Goal: Task Accomplishment & Management: Manage account settings

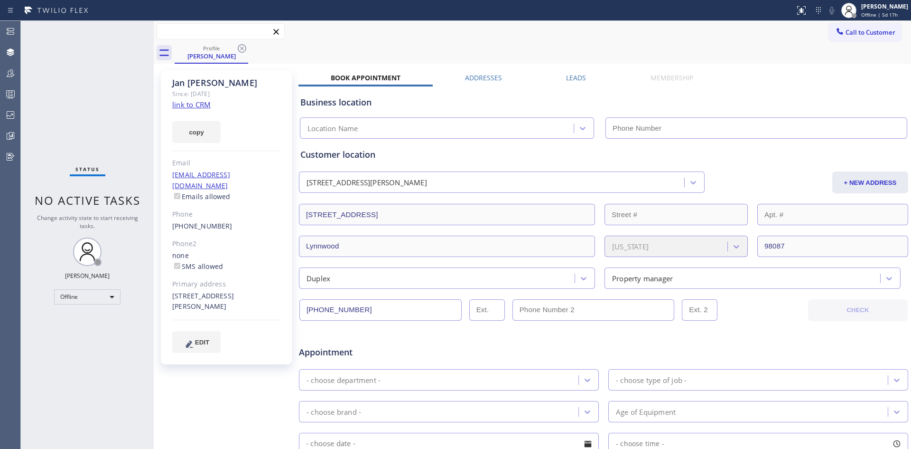
click at [208, 34] on input "text" at bounding box center [220, 31] width 127 height 15
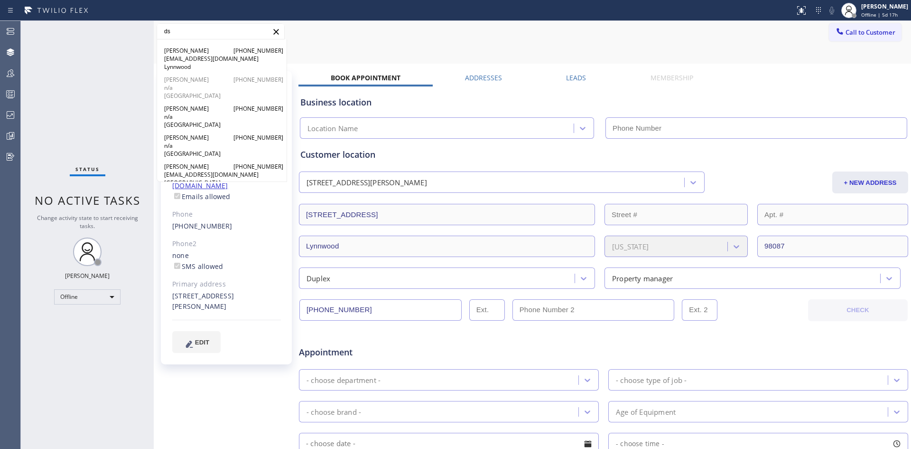
click at [203, 83] on span "[PERSON_NAME]" at bounding box center [187, 79] width 46 height 8
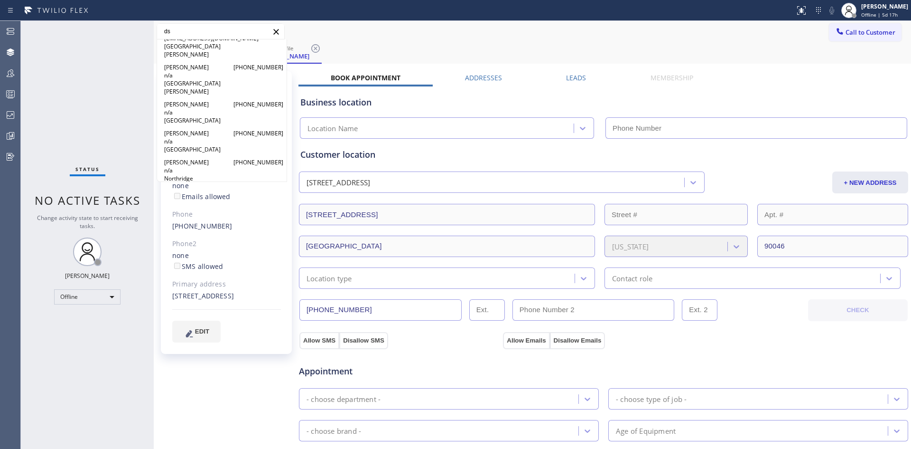
scroll to position [142, 0]
click at [210, 71] on div "[PERSON_NAME] [PHONE_NUMBER] n/a [GEOGRAPHIC_DATA][PERSON_NAME]" at bounding box center [221, 73] width 115 height 32
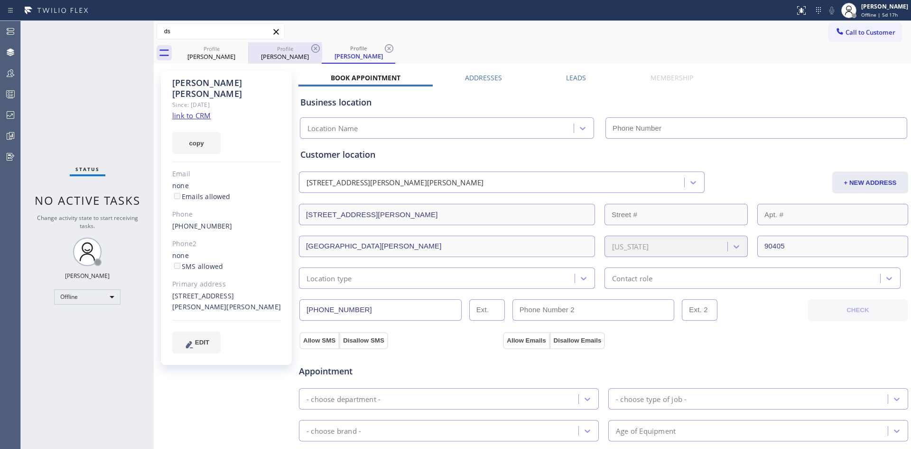
click at [269, 58] on div "[PERSON_NAME]" at bounding box center [285, 56] width 72 height 9
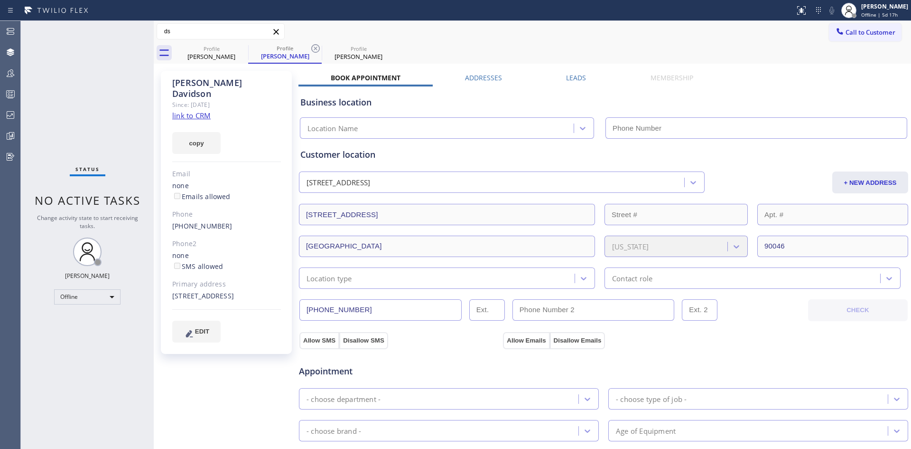
drag, startPoint x: 212, startPoint y: 55, endPoint x: 241, endPoint y: 69, distance: 31.8
click at [212, 55] on div "[PERSON_NAME]" at bounding box center [212, 56] width 72 height 9
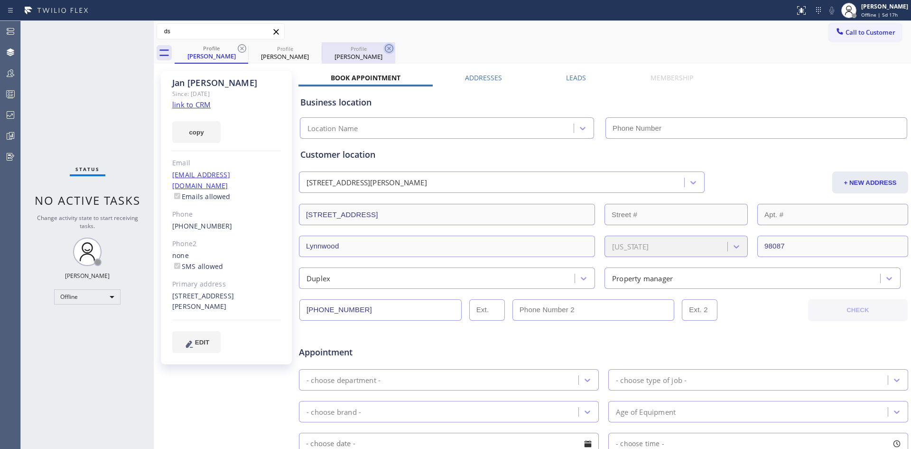
click at [388, 50] on icon at bounding box center [389, 48] width 9 height 9
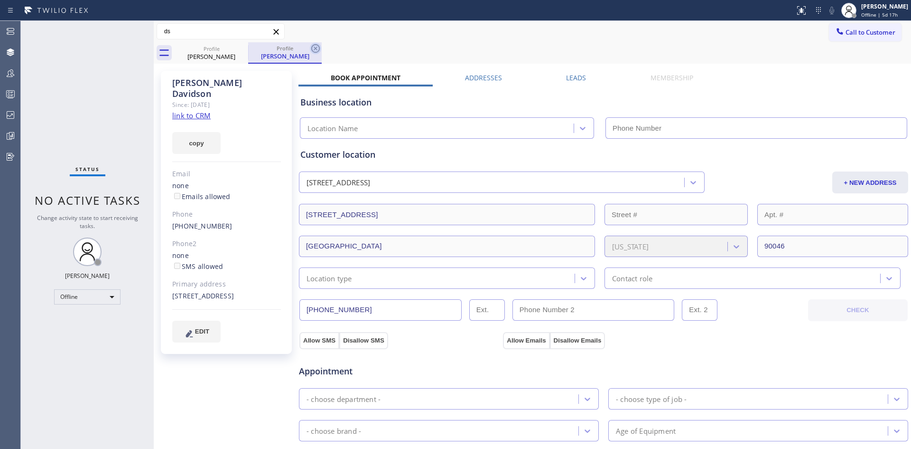
click at [319, 49] on icon at bounding box center [315, 48] width 11 height 11
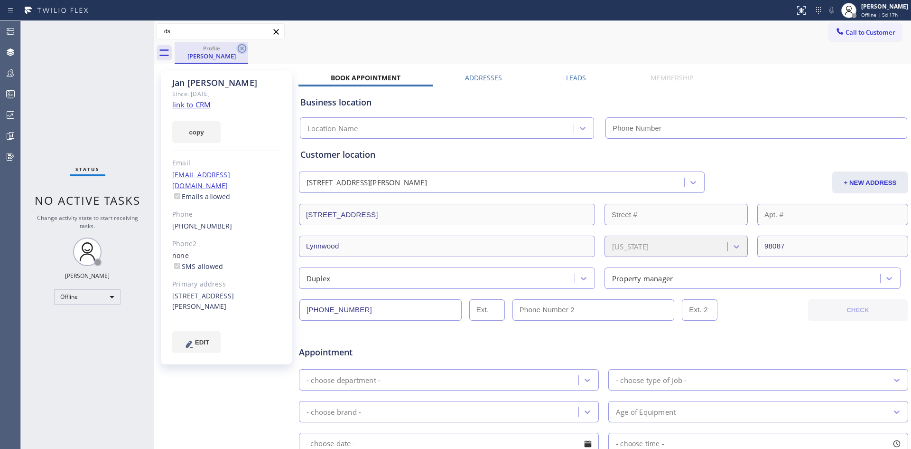
click at [243, 51] on icon at bounding box center [241, 48] width 11 height 11
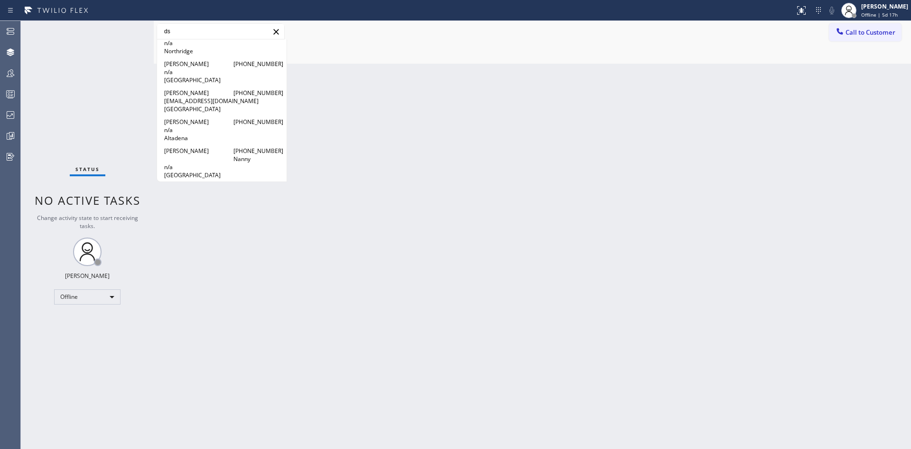
scroll to position [522, 0]
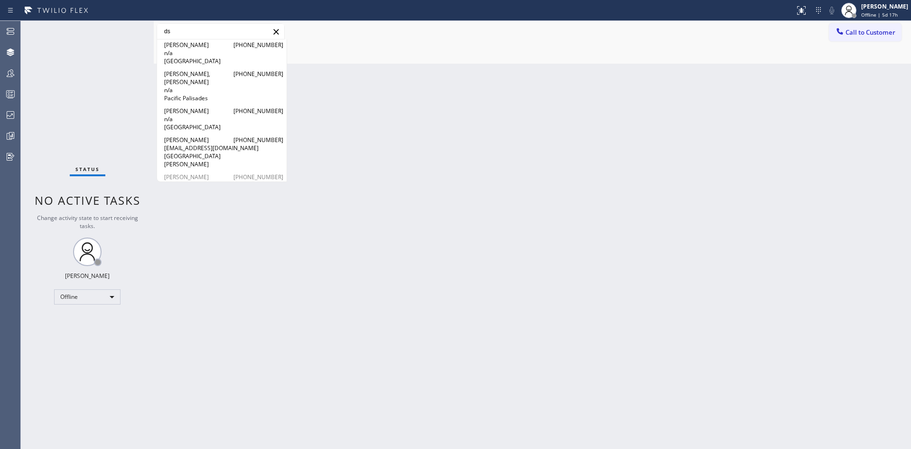
click at [216, 173] on div "[PERSON_NAME] [PHONE_NUMBER] [EMAIL_ADDRESS][DOMAIN_NAME] Chatsworth" at bounding box center [221, 185] width 115 height 24
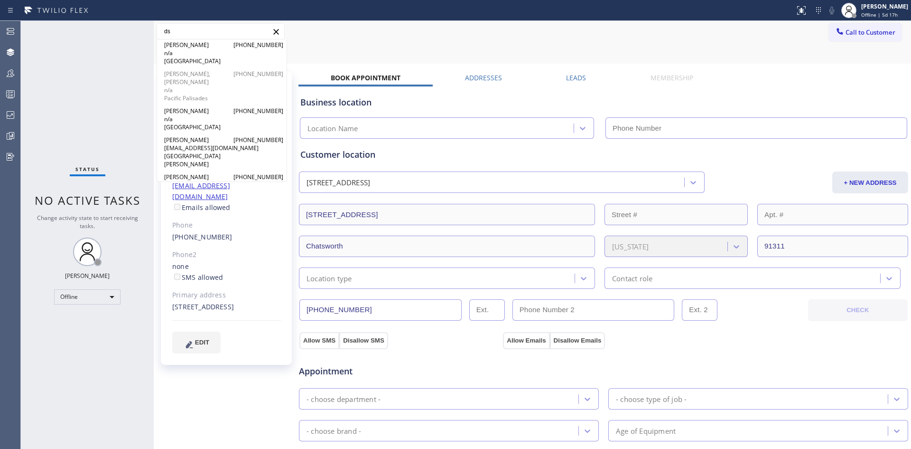
click at [225, 86] on span "n/a" at bounding box center [221, 90] width 115 height 8
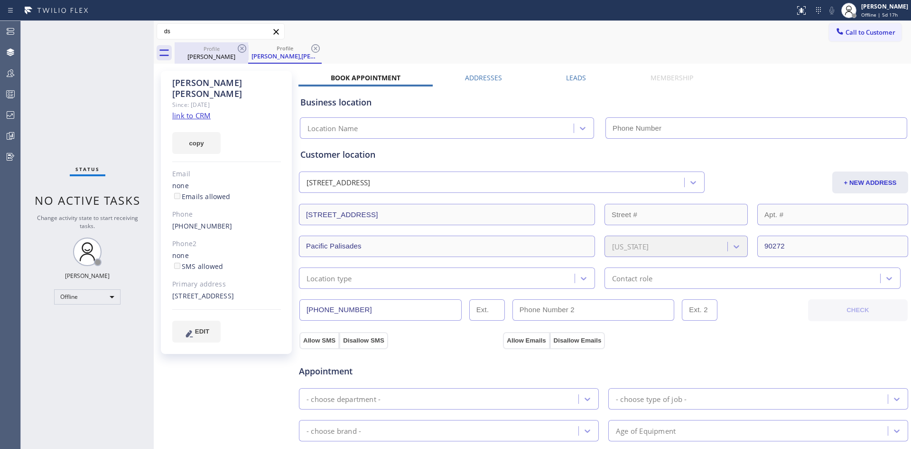
click at [200, 55] on div "[PERSON_NAME]" at bounding box center [212, 56] width 72 height 9
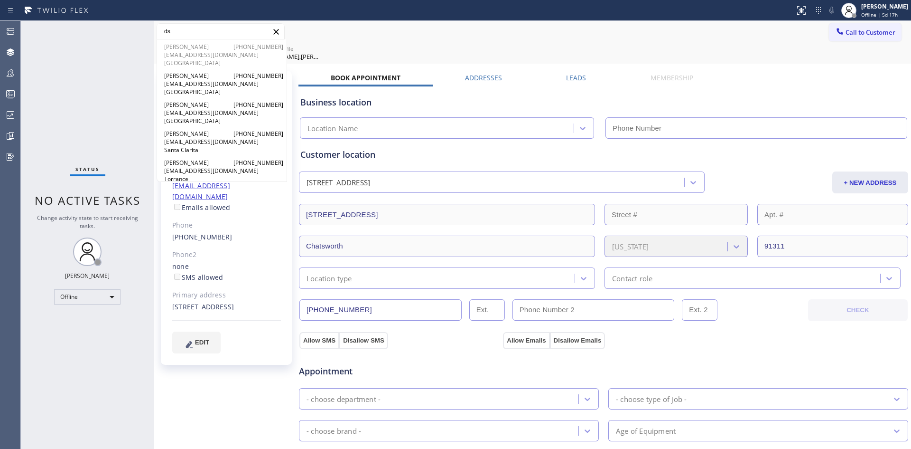
scroll to position [2991, 0]
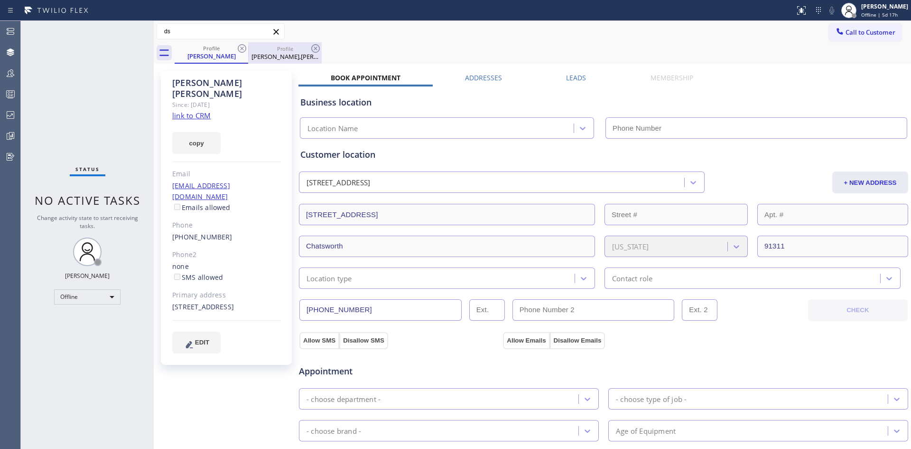
click at [274, 51] on div "Profile" at bounding box center [285, 48] width 72 height 7
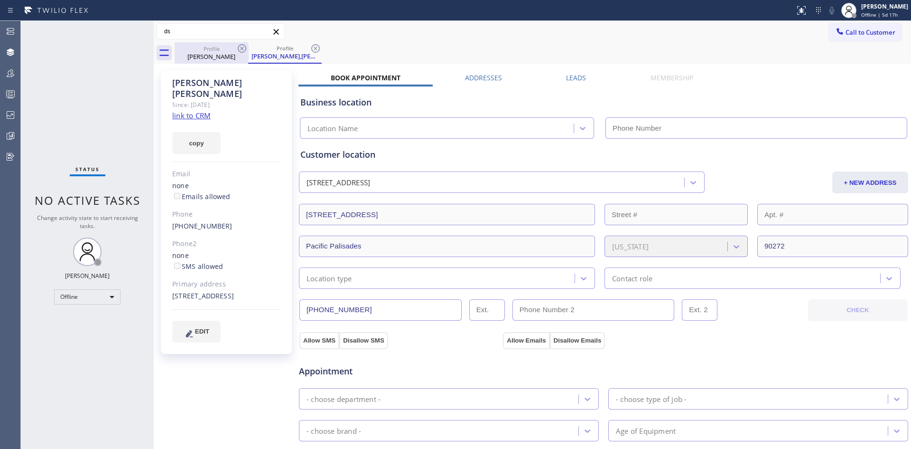
click at [215, 53] on div "[PERSON_NAME]" at bounding box center [212, 56] width 72 height 9
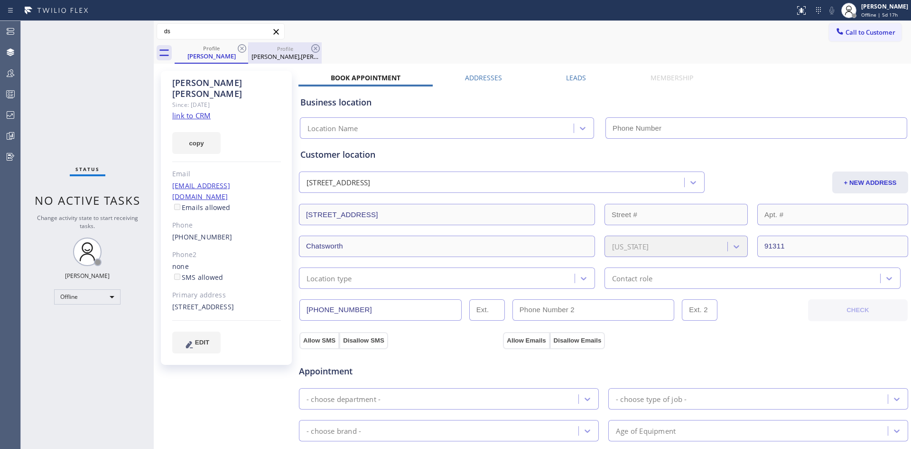
click at [277, 55] on div "[PERSON_NAME],[PERSON_NAME]" at bounding box center [285, 56] width 72 height 9
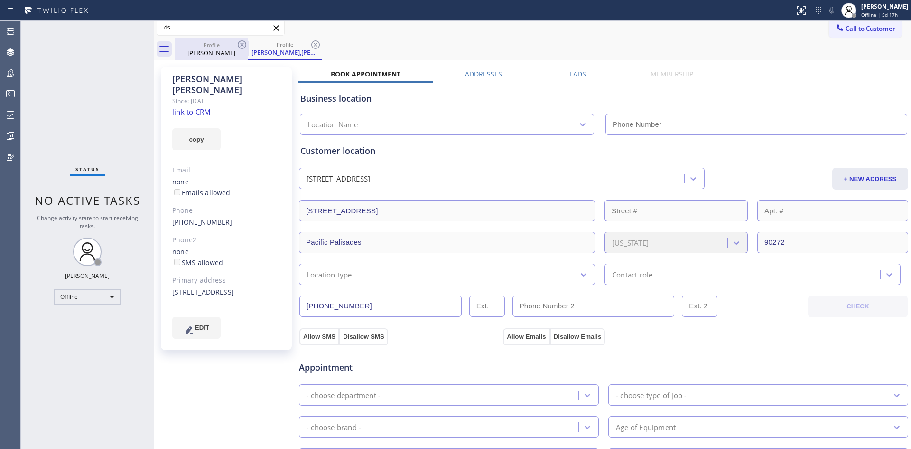
scroll to position [0, 0]
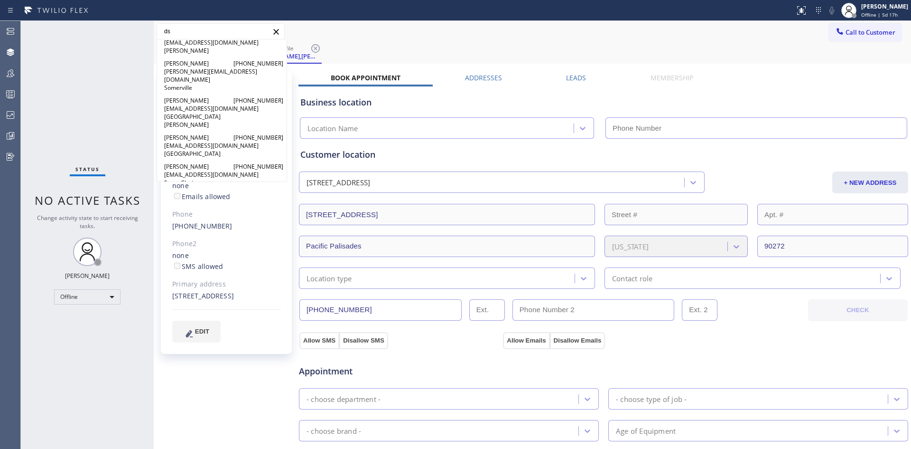
drag, startPoint x: 192, startPoint y: 28, endPoint x: 97, endPoint y: 22, distance: 95.1
click at [119, 17] on div "Status report No issues detected If you experience an issue, please download th…" at bounding box center [455, 224] width 911 height 449
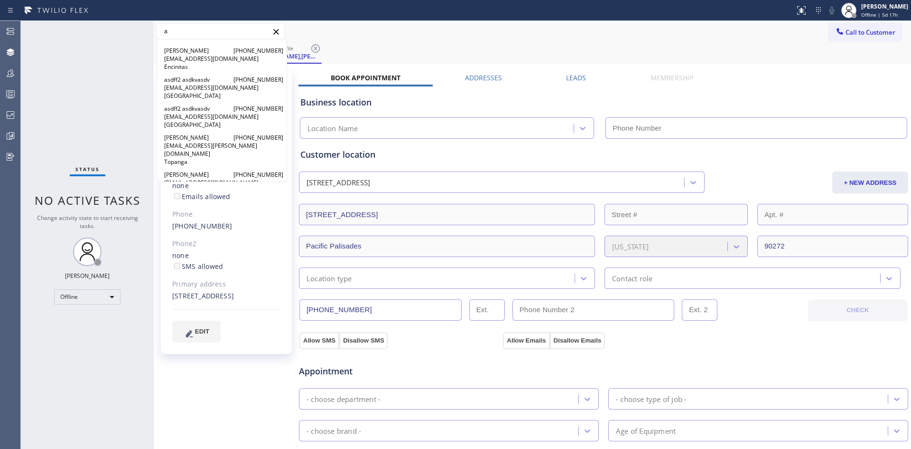
drag, startPoint x: 139, startPoint y: 24, endPoint x: 99, endPoint y: 29, distance: 40.2
click at [115, 21] on div "Status No active tasks Change activity state to start receiving tasks. [PERSON_…" at bounding box center [466, 235] width 891 height 428
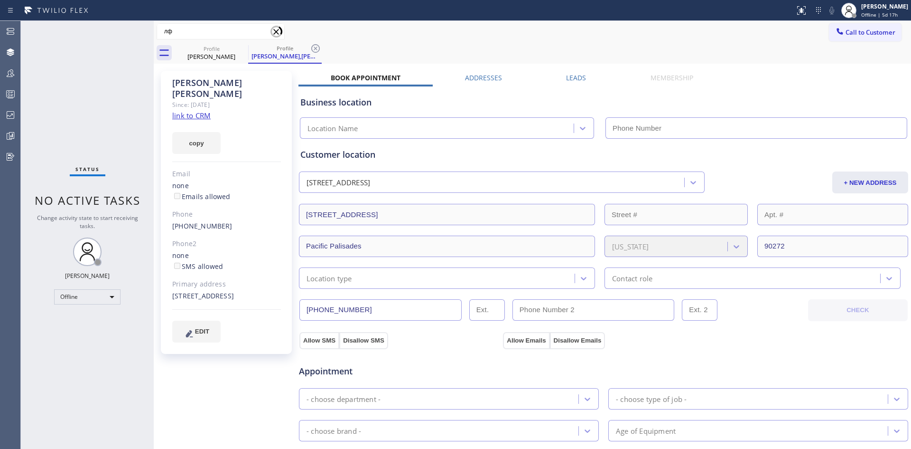
type input "л"
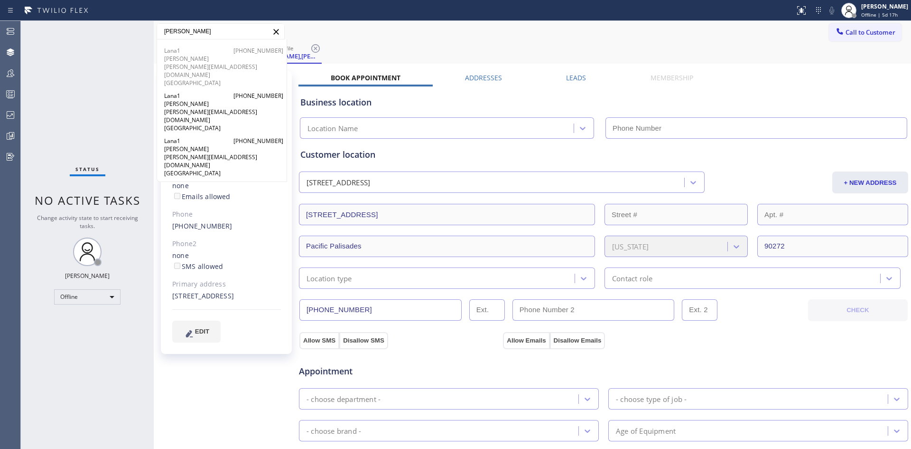
type input "[PERSON_NAME]"
click at [203, 63] on span "[PERSON_NAME][EMAIL_ADDRESS][DOMAIN_NAME]" at bounding box center [221, 71] width 115 height 16
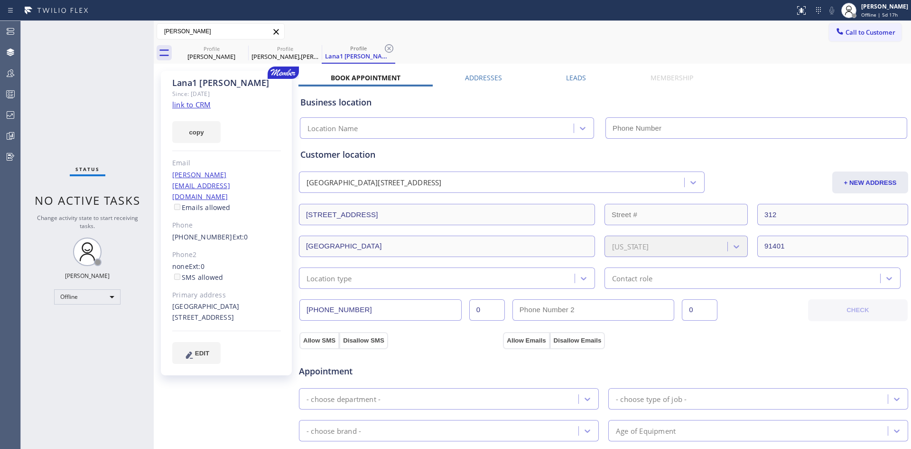
click at [282, 70] on icon at bounding box center [283, 72] width 31 height 12
click at [283, 71] on icon at bounding box center [283, 71] width 9 height 9
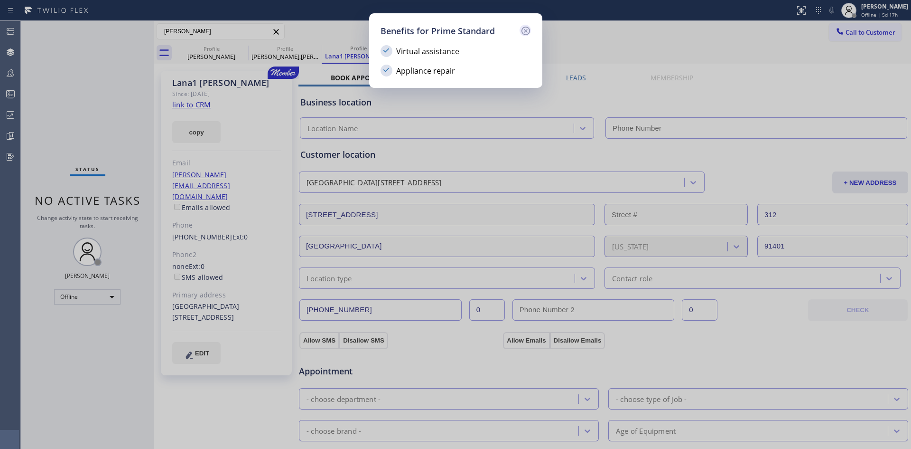
click at [524, 32] on icon at bounding box center [525, 31] width 9 height 9
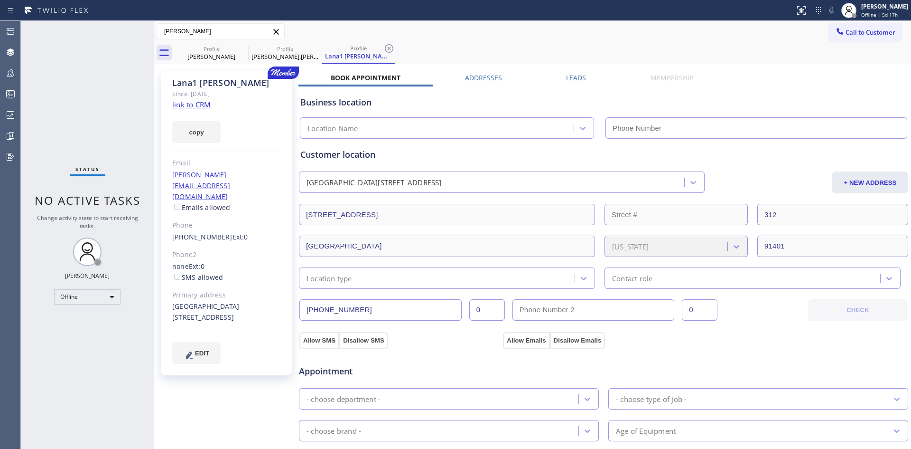
click at [283, 72] on icon at bounding box center [283, 72] width 31 height 12
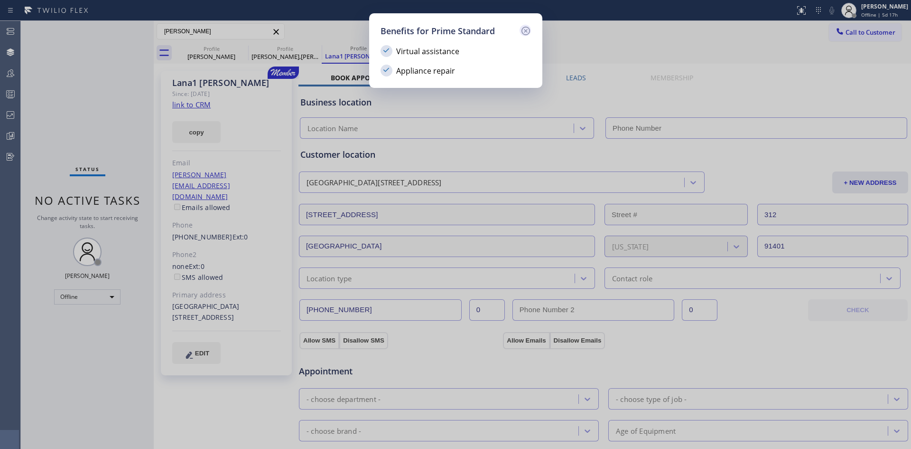
click at [524, 32] on icon at bounding box center [525, 30] width 11 height 11
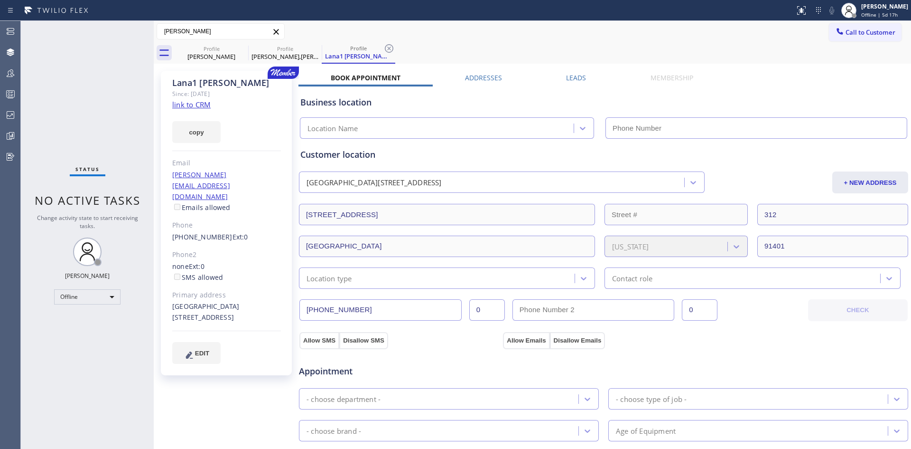
click at [285, 69] on icon at bounding box center [283, 72] width 31 height 12
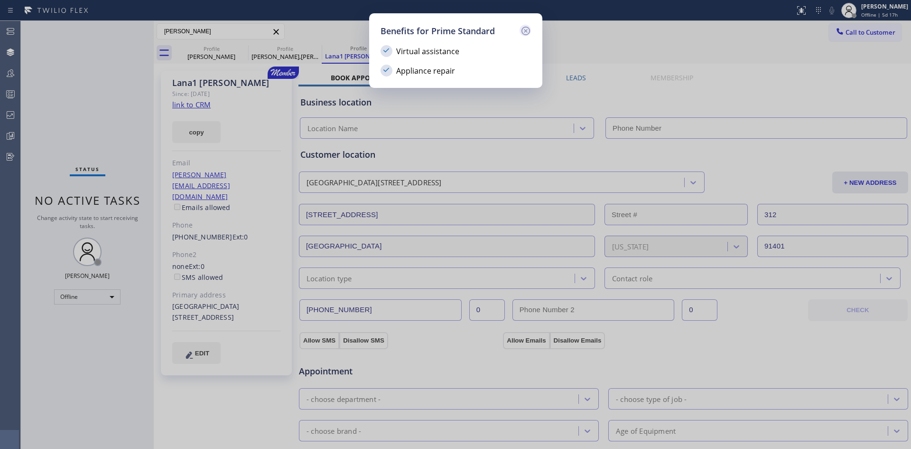
click at [527, 32] on icon at bounding box center [525, 30] width 11 height 11
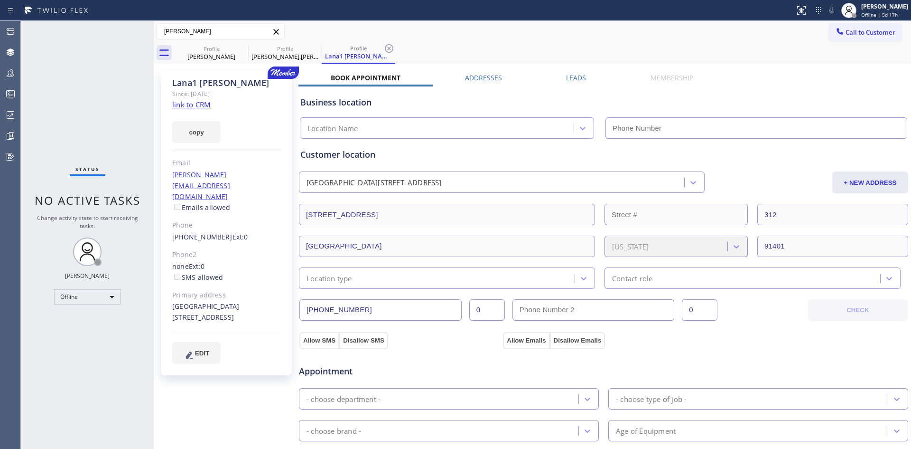
click at [602, 22] on div "[PERSON_NAME] Lana1 [PERSON_NAME] [PHONE_NUMBER] [PERSON_NAME][EMAIL_ADDRESS][D…" at bounding box center [533, 31] width 758 height 21
click at [652, 36] on div "[PERSON_NAME] Lana1 [PERSON_NAME] [PHONE_NUMBER] [PERSON_NAME][EMAIL_ADDRESS][D…" at bounding box center [533, 31] width 758 height 17
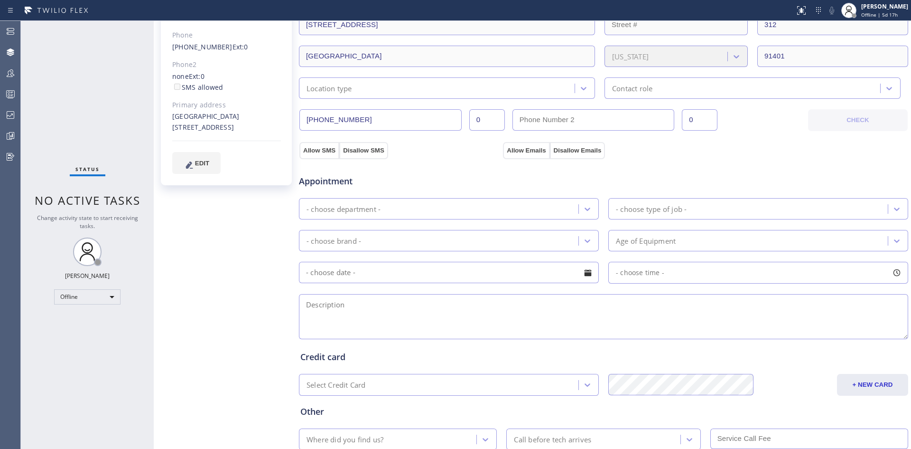
scroll to position [95, 0]
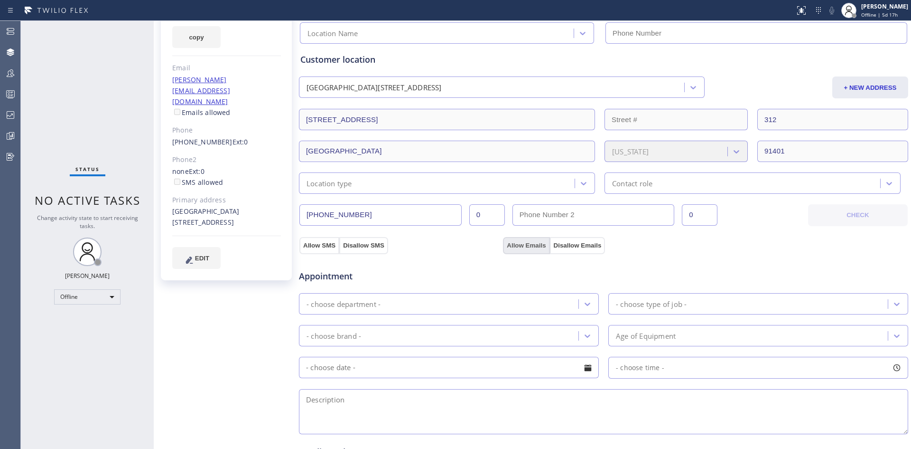
click at [526, 244] on button "Allow Emails" at bounding box center [526, 245] width 47 height 17
click at [575, 247] on button "Disallow Emails" at bounding box center [578, 245] width 56 height 17
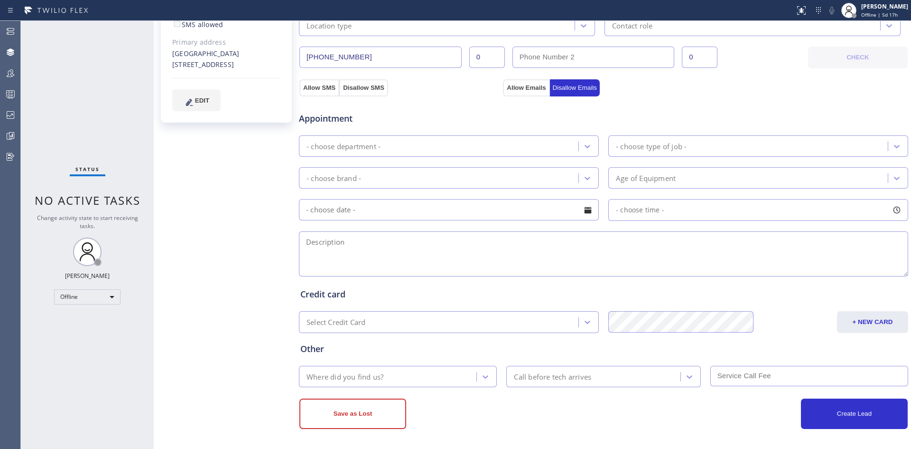
scroll to position [254, 0]
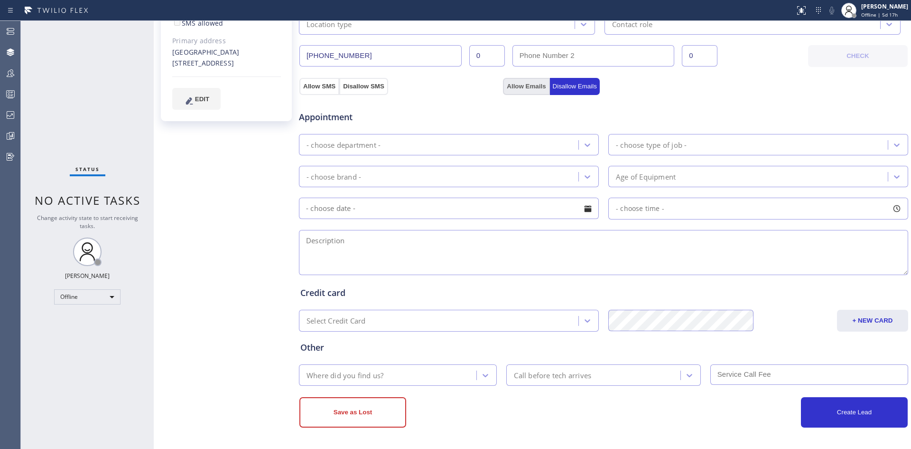
click at [520, 84] on button "Allow Emails" at bounding box center [526, 86] width 47 height 17
checkbox input "true"
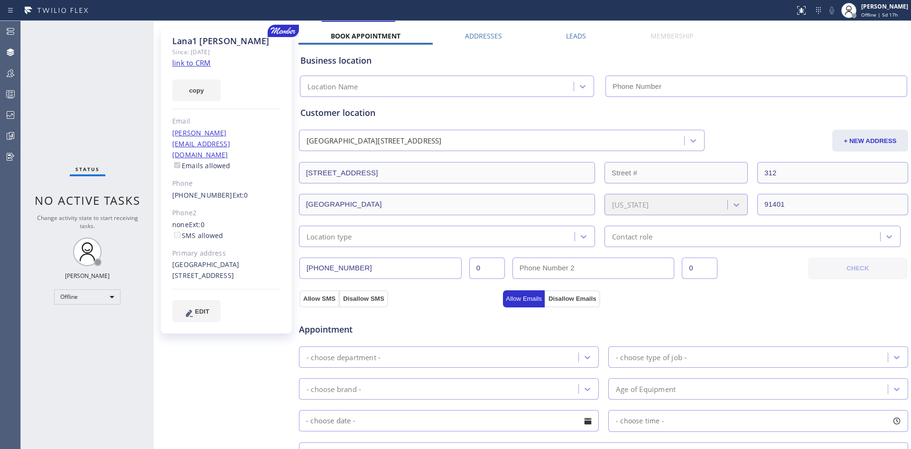
scroll to position [0, 0]
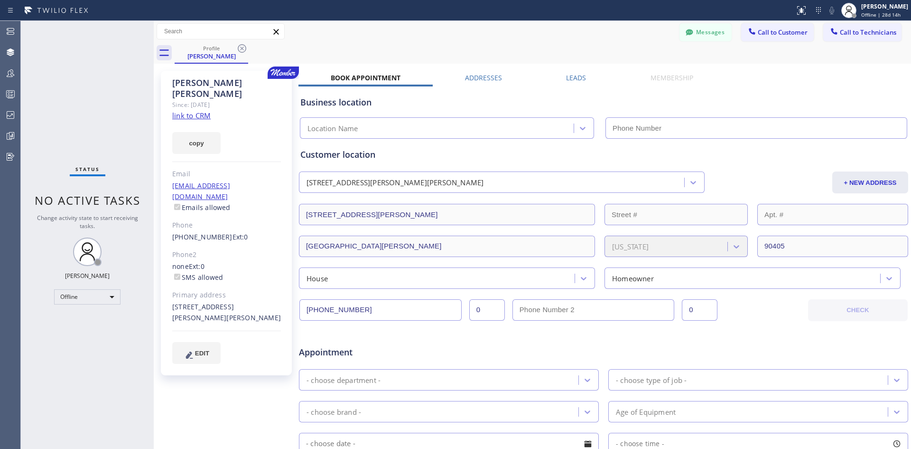
click at [511, 28] on div "Messages Call to Customer Call to Technicians Outbound call Location Search loc…" at bounding box center [533, 31] width 758 height 17
drag, startPoint x: 516, startPoint y: 45, endPoint x: 528, endPoint y: 53, distance: 14.6
click at [516, 44] on div "Profile Norman Kulla" at bounding box center [543, 52] width 737 height 21
click at [283, 70] on icon at bounding box center [283, 72] width 31 height 12
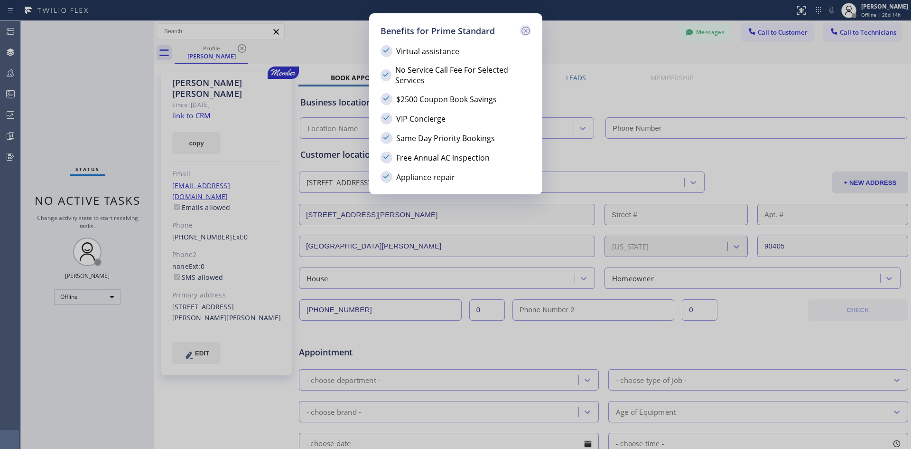
click at [524, 30] on icon at bounding box center [525, 30] width 11 height 11
